Goal: Transaction & Acquisition: Purchase product/service

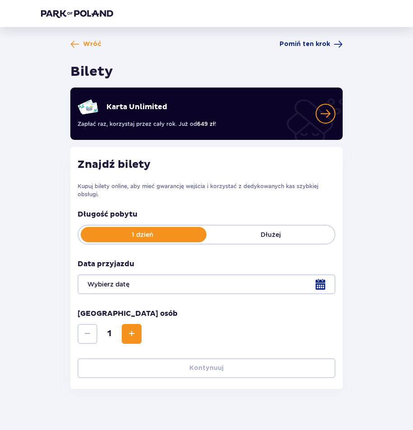
type input "[DATE]"
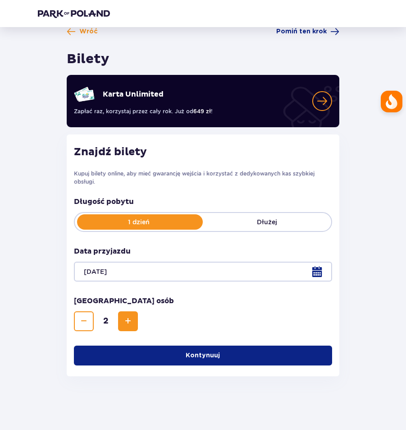
scroll to position [13, 0]
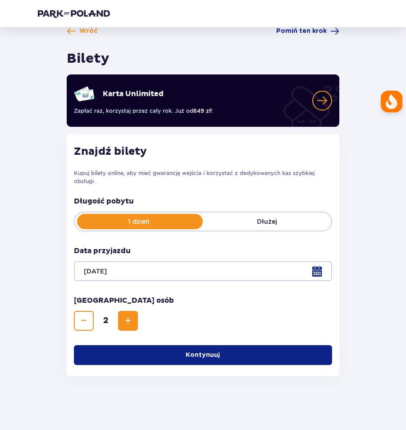
click at [229, 365] on div "Znajdź bilety Kupuj bilety online, aby mieć gwarancję wejścia i korzystać z ded…" at bounding box center [203, 255] width 272 height 242
click at [223, 357] on span "button" at bounding box center [221, 354] width 9 height 9
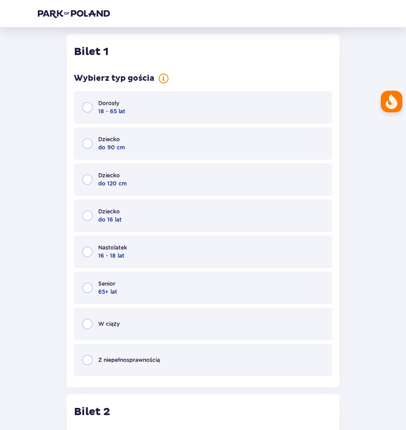
click at [158, 95] on div "Dorosły 18 - 65 lat" at bounding box center [203, 107] width 258 height 32
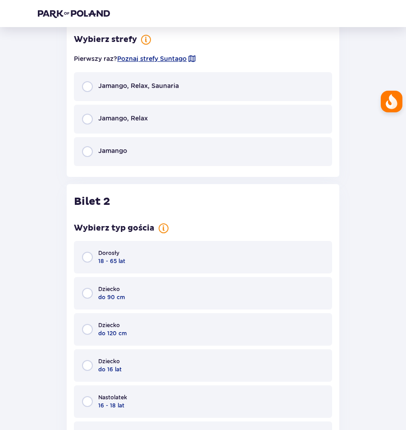
click at [184, 93] on div "Jamango, Relax, Saunaria" at bounding box center [203, 86] width 258 height 29
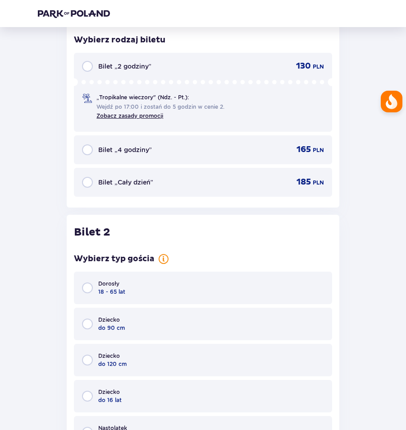
scroll to position [864, 0]
click at [150, 186] on div "Bilet „Cały dzień”" at bounding box center [117, 181] width 71 height 11
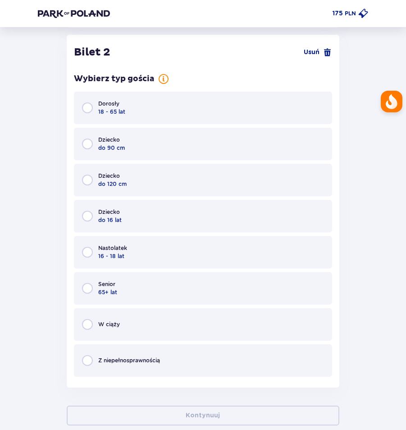
click at [178, 103] on div "Dorosły 18 - 65 lat" at bounding box center [203, 108] width 258 height 32
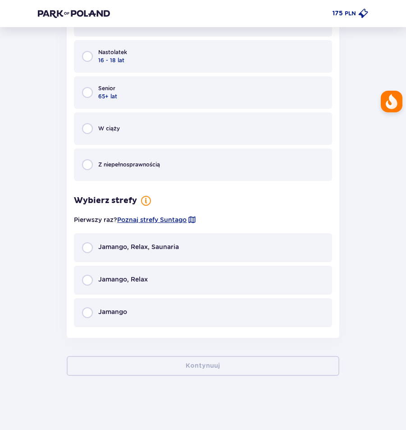
click at [193, 253] on div "Jamango, Relax, Saunaria" at bounding box center [203, 247] width 258 height 29
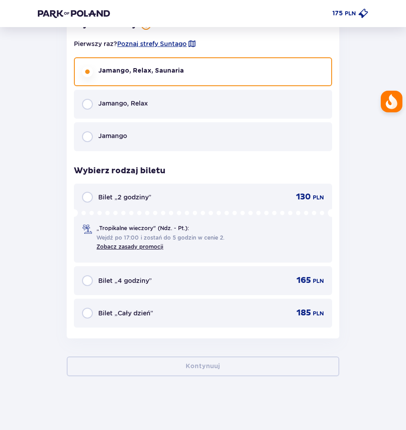
scroll to position [1416, 0]
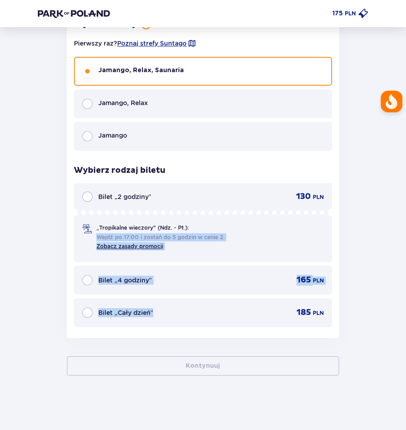
drag, startPoint x: 196, startPoint y: 205, endPoint x: 169, endPoint y: 325, distance: 122.9
click at [169, 325] on div "Bilet „2 godziny” 130 PLN „Tropikalne wieczory" (Ndz. - Pt.): Wejdź po 17:00 i …" at bounding box center [203, 255] width 258 height 144
click at [166, 310] on div "Bilet „Cały dzień” 185 PLN" at bounding box center [203, 312] width 242 height 11
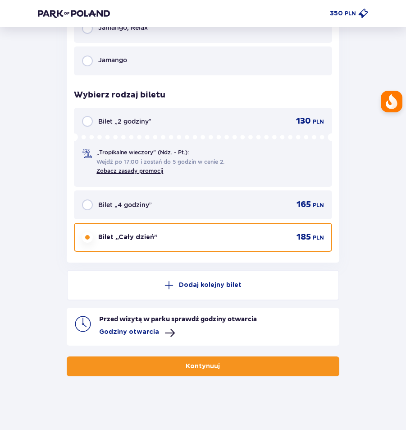
scroll to position [1492, 0]
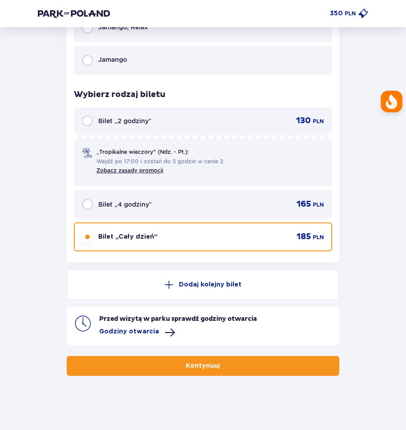
click at [203, 364] on p "Kontynuuj" at bounding box center [203, 365] width 34 height 9
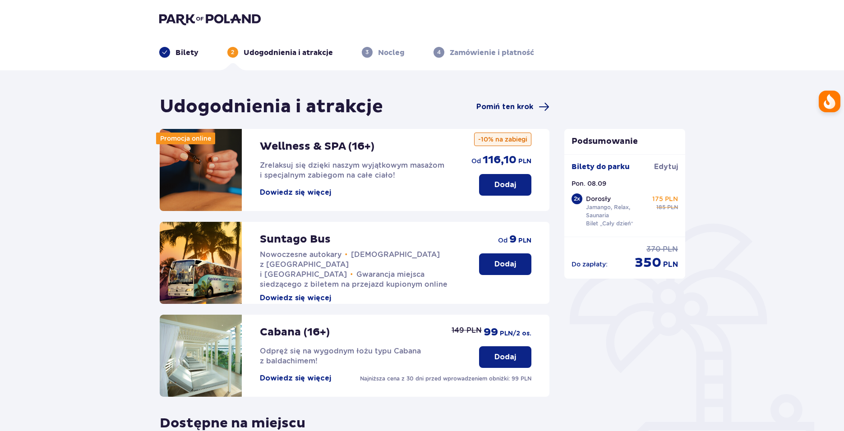
click at [413, 109] on span "Pomiń ten krok" at bounding box center [512, 106] width 73 height 11
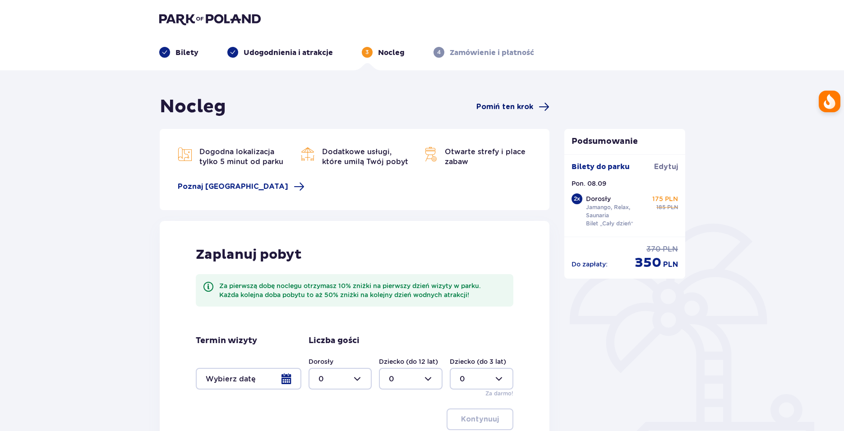
click at [413, 109] on span "Pomiń ten krok" at bounding box center [504, 107] width 57 height 10
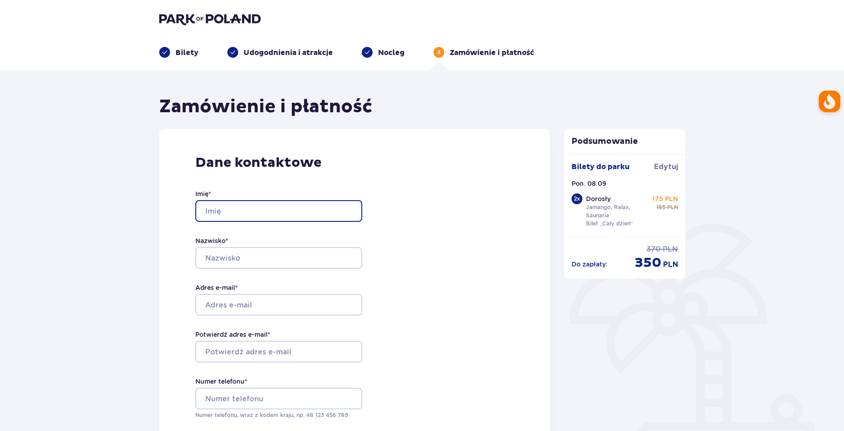
drag, startPoint x: 267, startPoint y: 220, endPoint x: 264, endPoint y: 206, distance: 14.8
click at [263, 214] on input "Imię *" at bounding box center [278, 211] width 167 height 22
click at [264, 206] on input "Adan" at bounding box center [278, 211] width 167 height 22
type input "[PERSON_NAME]"
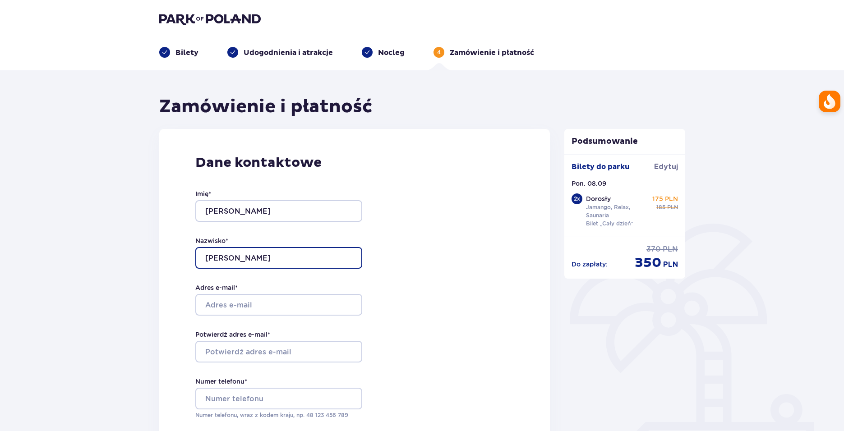
type input "[PERSON_NAME]"
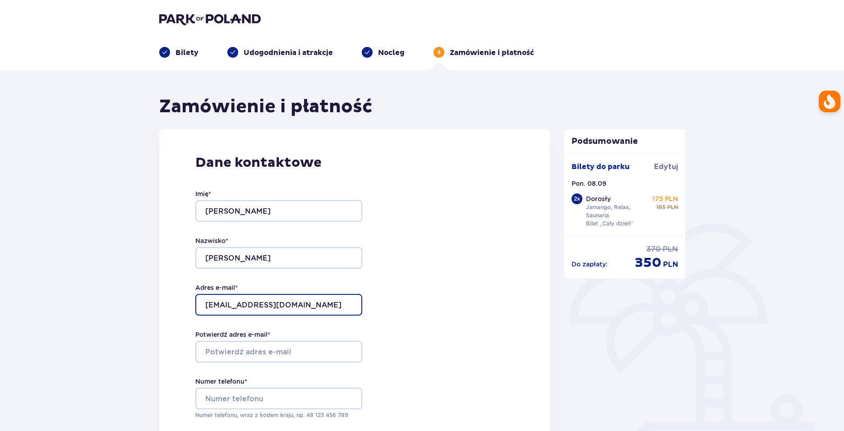
type input "[EMAIL_ADDRESS][DOMAIN_NAME]"
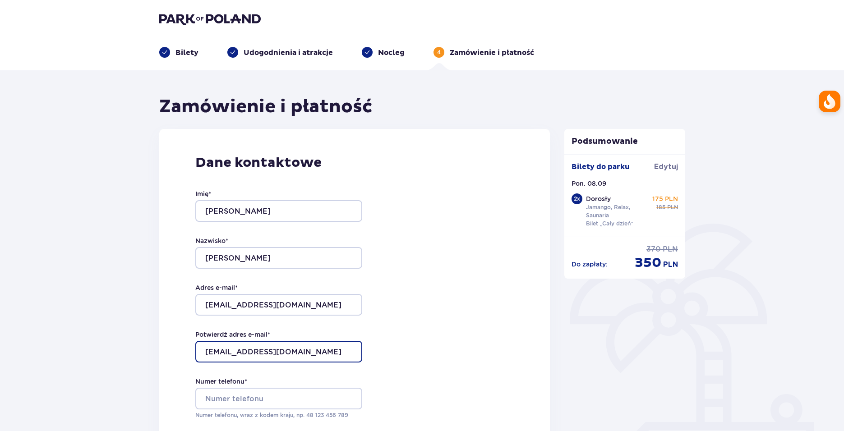
type input "[EMAIL_ADDRESS][DOMAIN_NAME]"
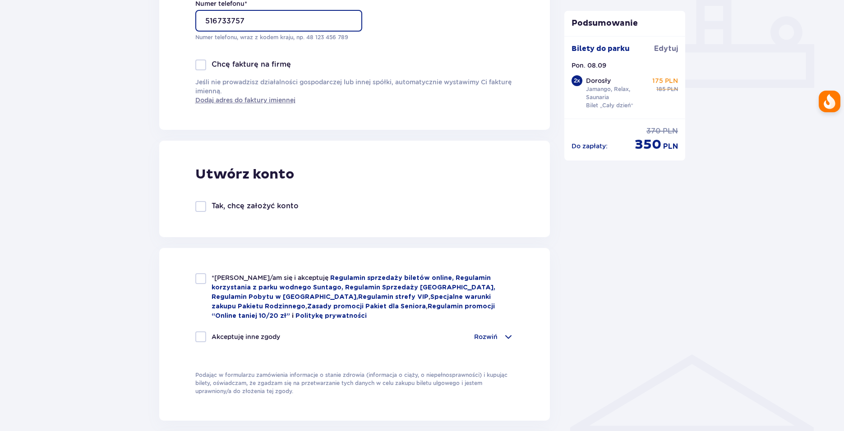
scroll to position [451, 0]
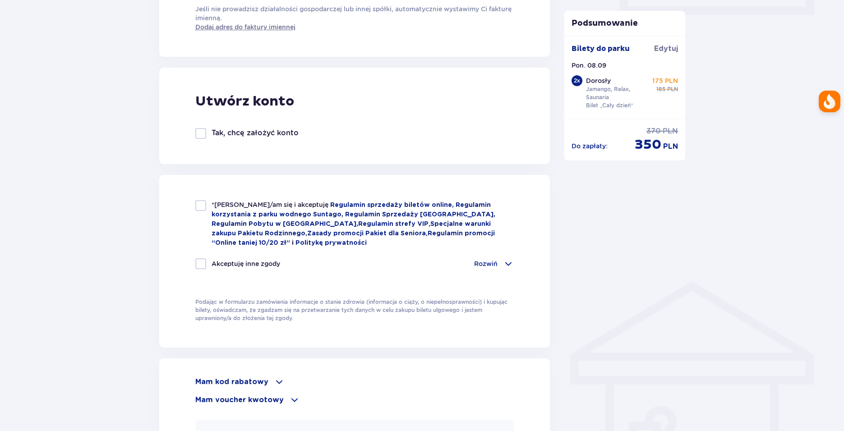
type input "516733757"
click at [261, 263] on p "Akceptuję inne zgody" at bounding box center [246, 263] width 69 height 9
checkbox input "true"
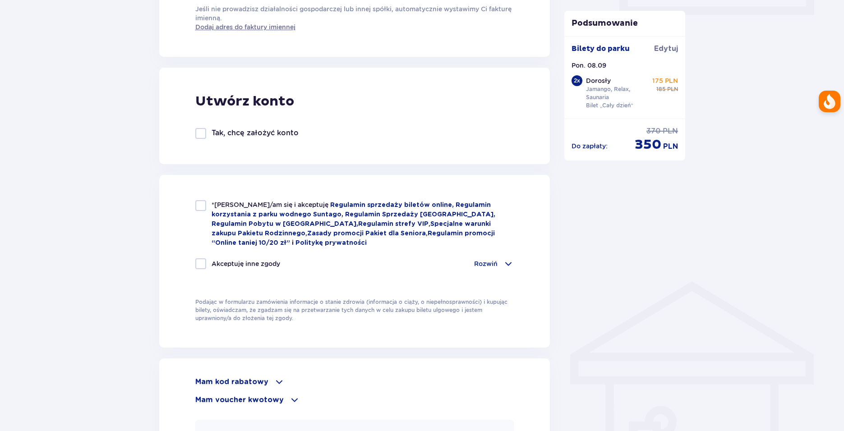
checkbox input "true"
click at [267, 214] on link "Regulamin korzystania z parku wodnego Suntago," at bounding box center [351, 210] width 279 height 16
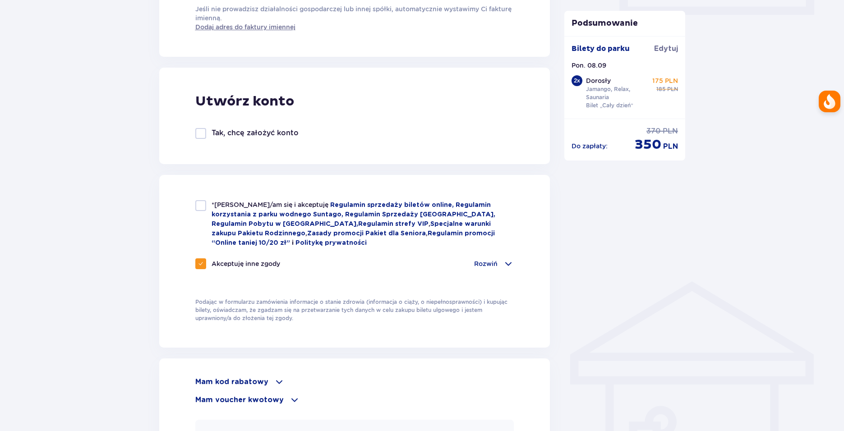
click at [204, 207] on div at bounding box center [200, 205] width 11 height 11
checkbox input "true"
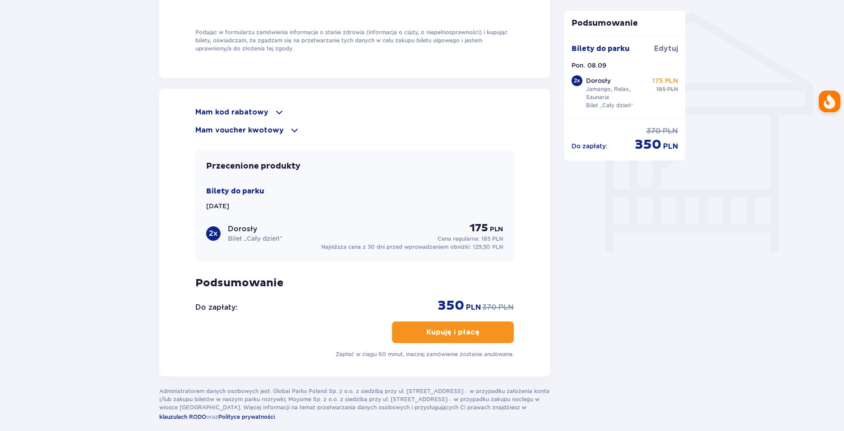
scroll to position [722, 0]
click at [413, 332] on p "Kupuję i płacę" at bounding box center [452, 332] width 53 height 10
